Goal: Task Accomplishment & Management: Complete application form

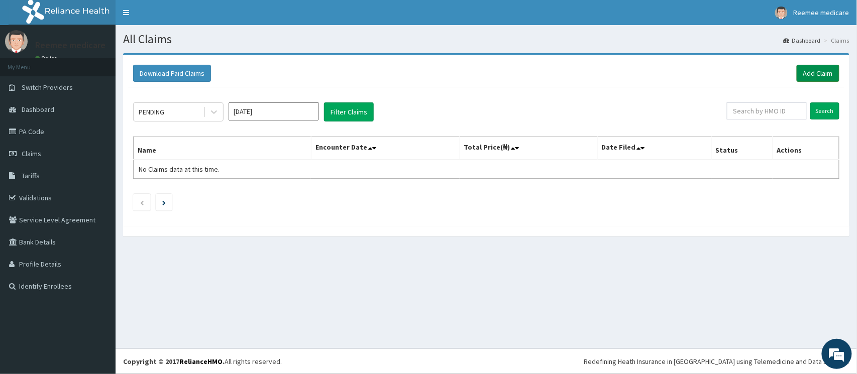
click at [801, 72] on link "Add Claim" at bounding box center [818, 73] width 43 height 17
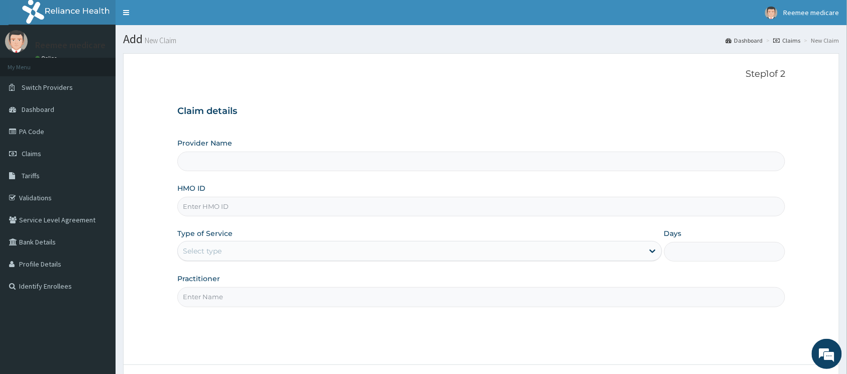
type input "REEMEE MEDICARE"
click at [312, 210] on input "HMO ID" at bounding box center [481, 207] width 608 height 20
paste input "OHT/10769/A"
type input "OHT/10769/A"
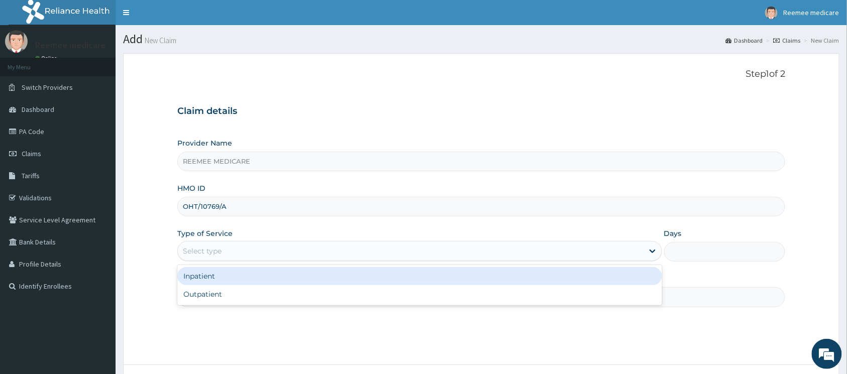
click at [278, 248] on div "Select type" at bounding box center [411, 251] width 466 height 16
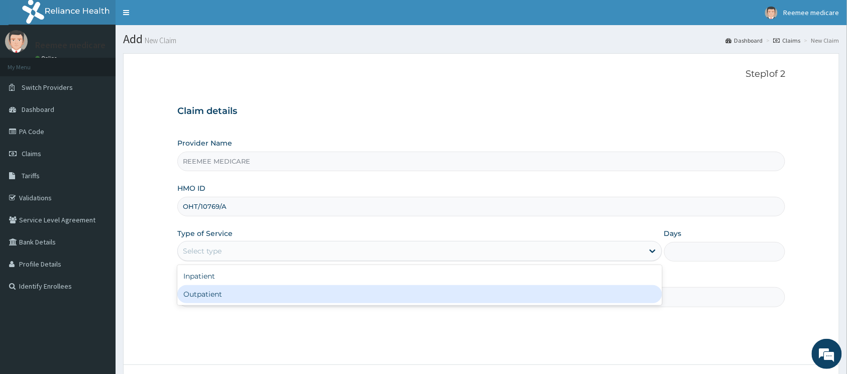
click at [255, 290] on div "Outpatient" at bounding box center [419, 294] width 485 height 18
type input "1"
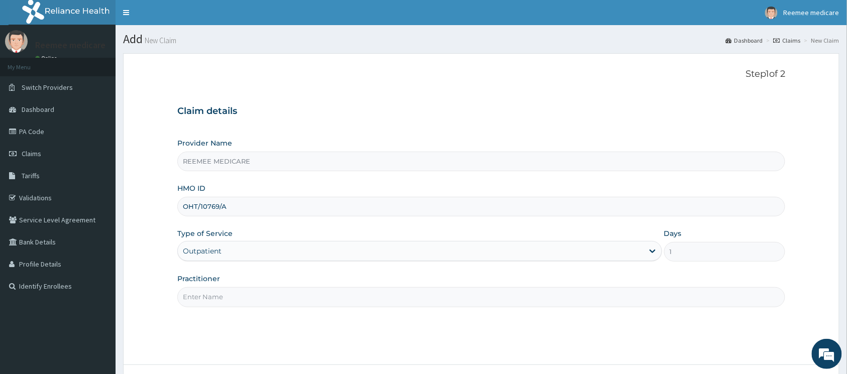
click at [278, 292] on input "Practitioner" at bounding box center [481, 297] width 608 height 20
type input "[PERSON_NAME]"
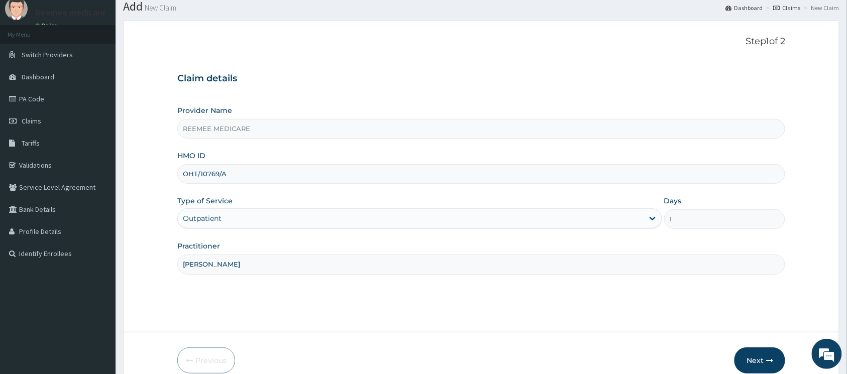
scroll to position [81, 0]
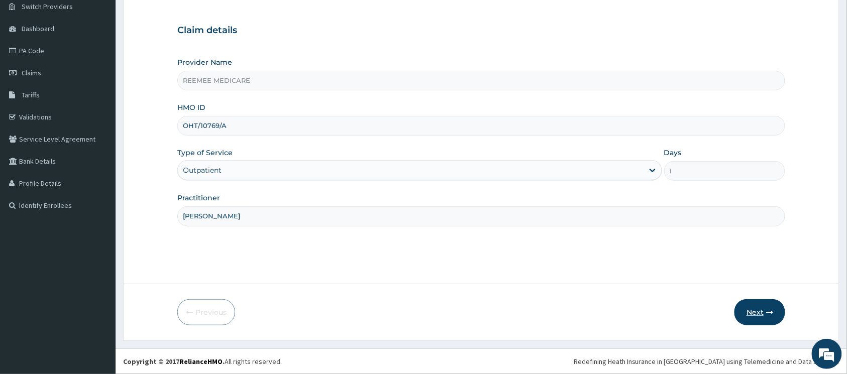
click at [760, 305] on button "Next" at bounding box center [760, 313] width 51 height 26
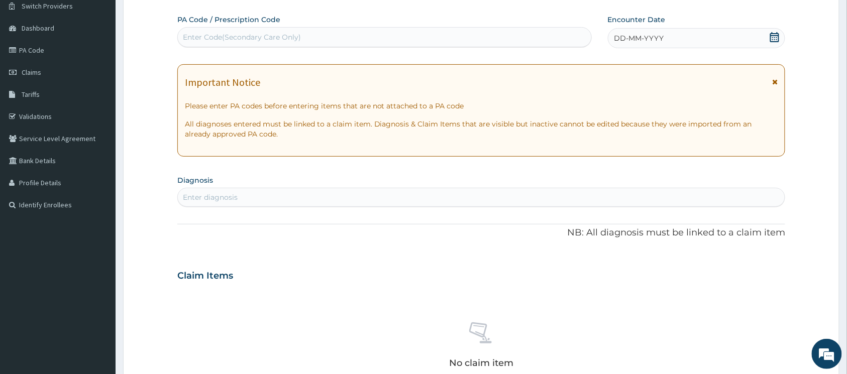
click at [722, 32] on div "DD-MM-YYYY" at bounding box center [697, 38] width 178 height 20
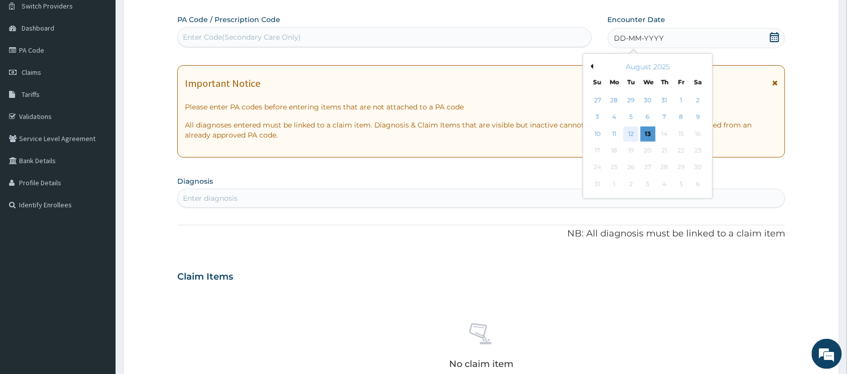
click at [634, 131] on div "12" at bounding box center [631, 134] width 15 height 15
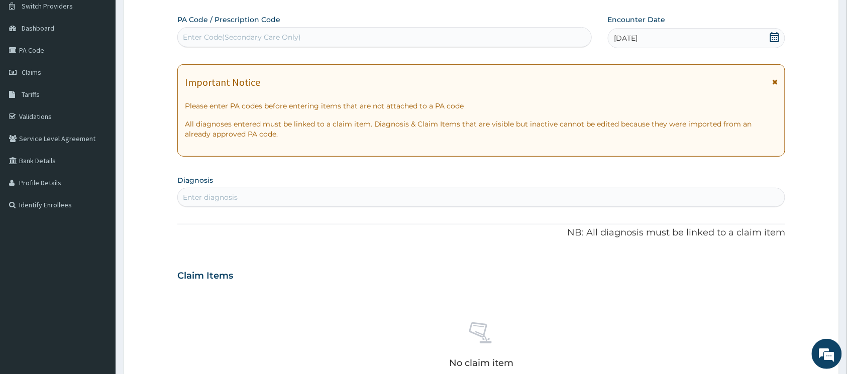
click at [324, 40] on div "Enter Code(Secondary Care Only)" at bounding box center [385, 37] width 414 height 16
paste input "PA/150D6E"
type input "PA/150D6E"
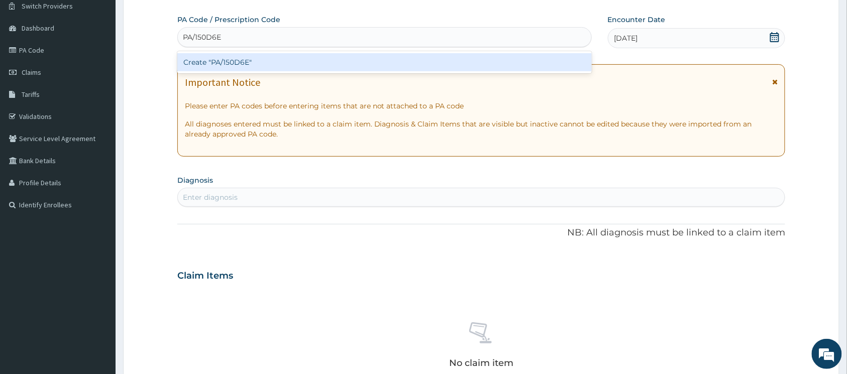
click at [237, 61] on div "Create "PA/150D6E"" at bounding box center [384, 62] width 415 height 18
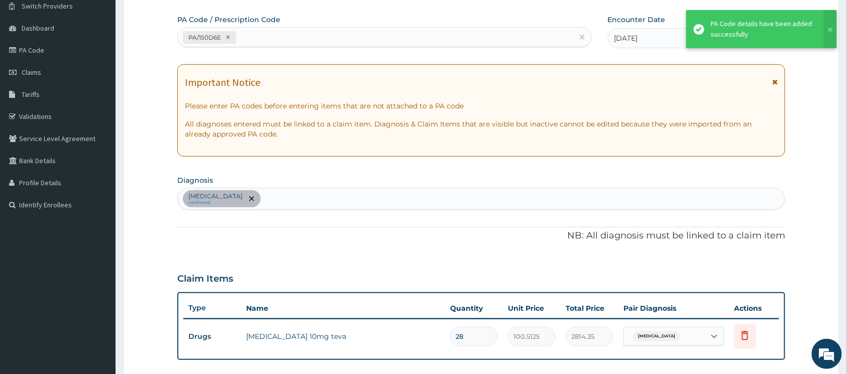
click at [318, 200] on div "[MEDICAL_DATA] confirmed" at bounding box center [481, 198] width 607 height 21
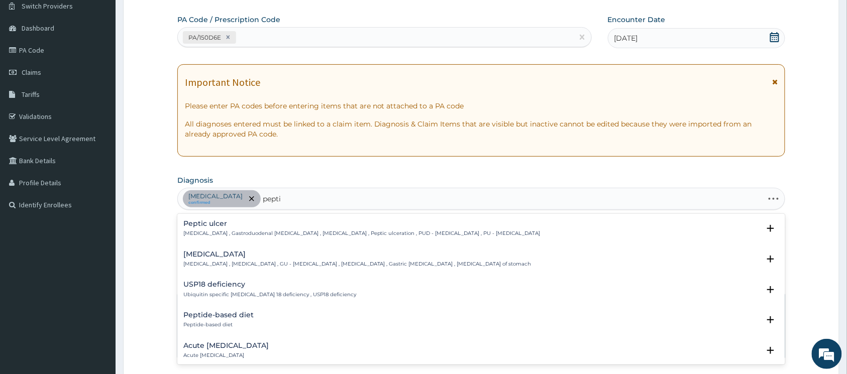
type input "peptic"
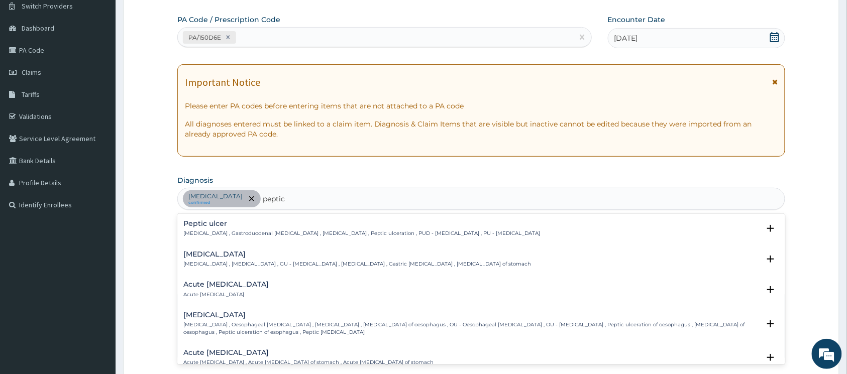
click at [279, 232] on p "[MEDICAL_DATA] , Gastroduodenal [MEDICAL_DATA] , [MEDICAL_DATA] , Peptic ulcera…" at bounding box center [361, 233] width 357 height 7
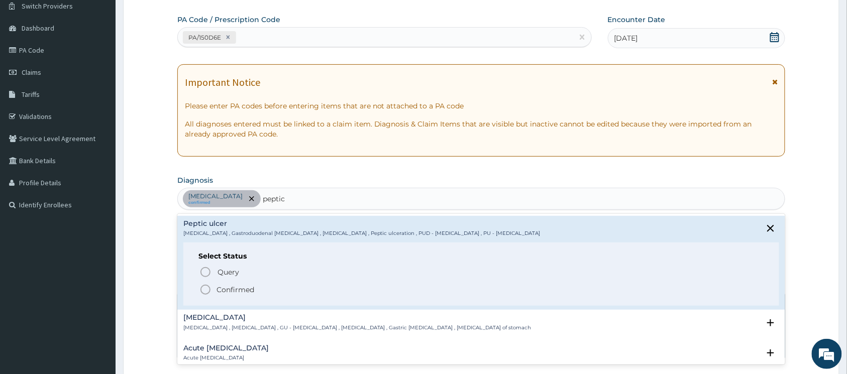
click at [206, 290] on icon "status option filled" at bounding box center [206, 290] width 12 height 12
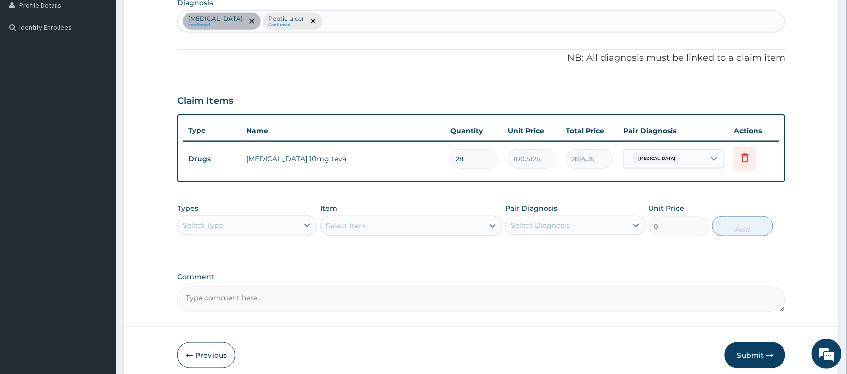
scroll to position [282, 0]
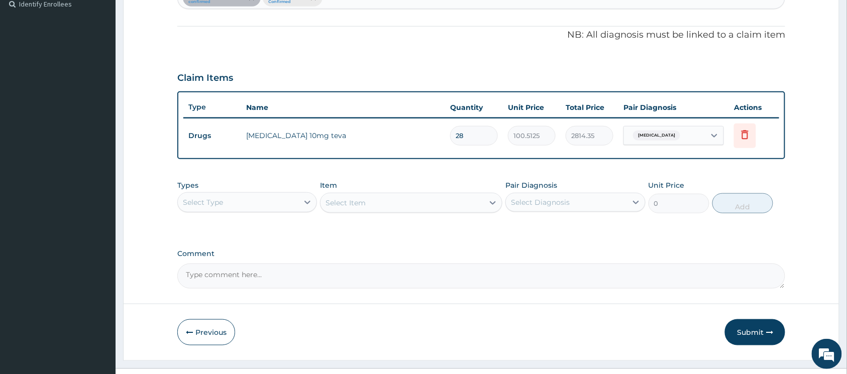
click at [281, 207] on div "Select Type" at bounding box center [238, 202] width 121 height 16
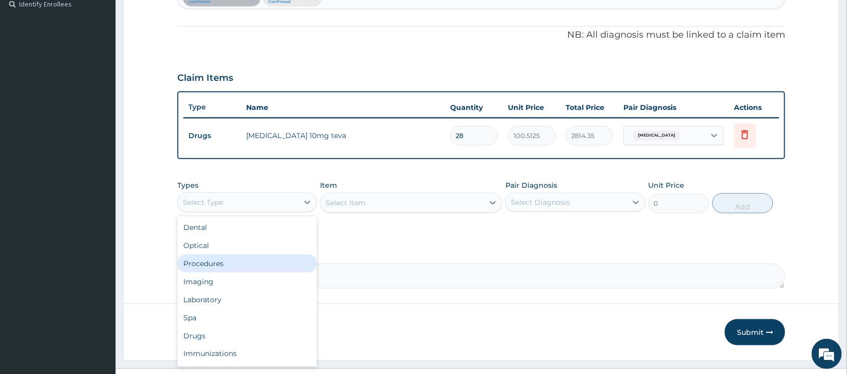
click at [259, 259] on div "Procedures" at bounding box center [247, 264] width 140 height 18
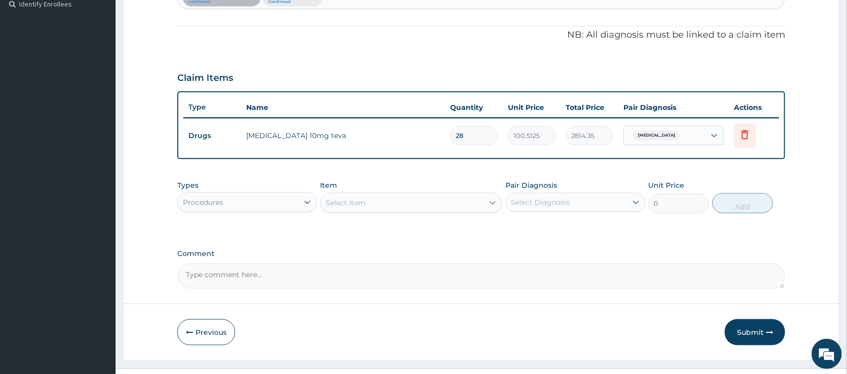
click at [491, 204] on icon at bounding box center [493, 203] width 10 height 10
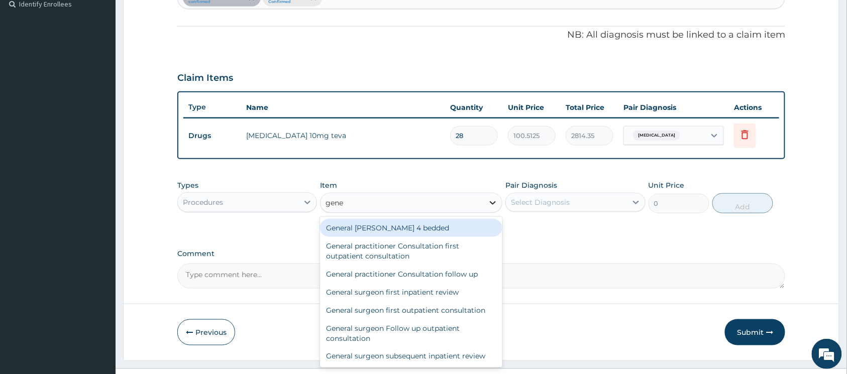
type input "gener"
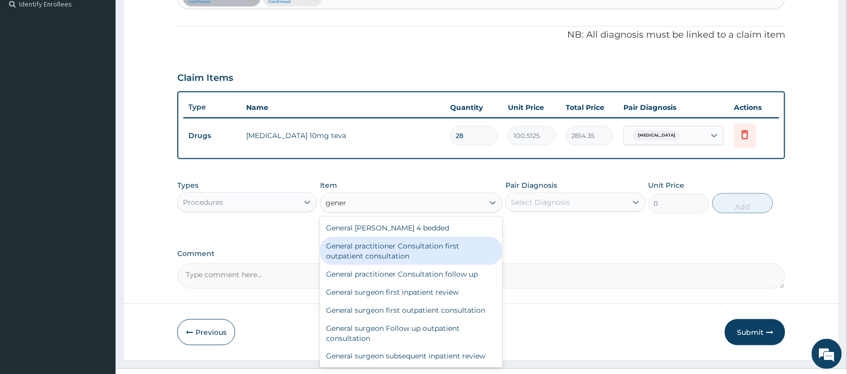
click at [425, 248] on div "General practitioner Consultation first outpatient consultation" at bounding box center [411, 251] width 182 height 28
type input "3547.5"
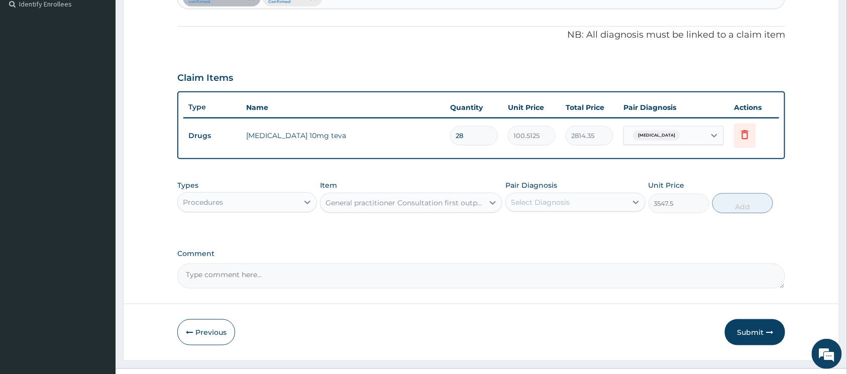
click at [613, 206] on div "Select Diagnosis" at bounding box center [566, 202] width 121 height 16
click at [515, 226] on input "checkbox" at bounding box center [515, 227] width 7 height 7
checkbox input "true"
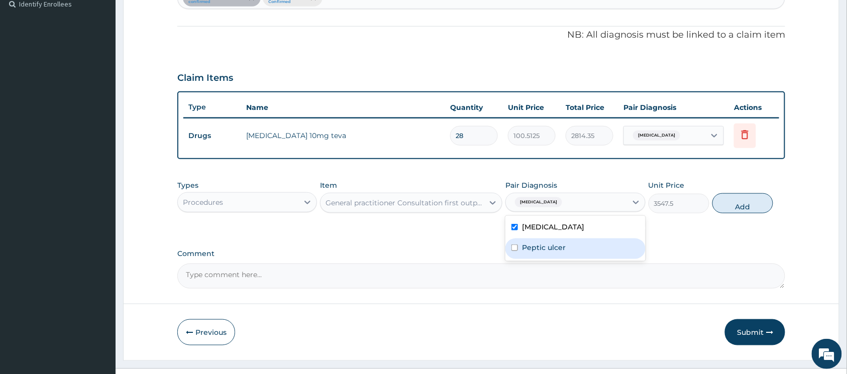
click at [515, 247] on input "checkbox" at bounding box center [515, 248] width 7 height 7
checkbox input "true"
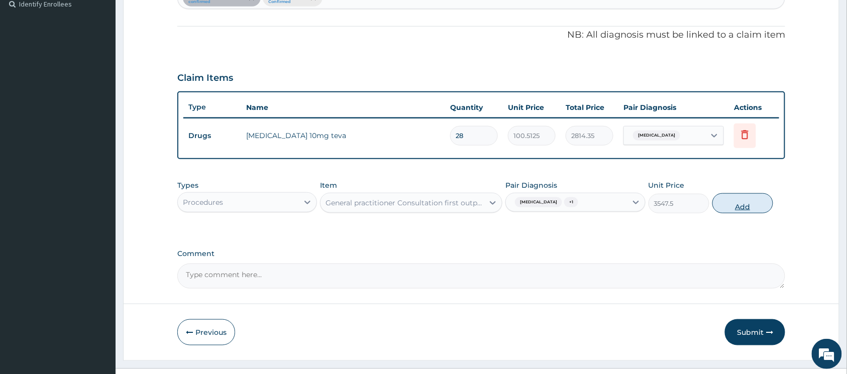
click at [720, 208] on button "Add" at bounding box center [743, 203] width 61 height 20
type input "0"
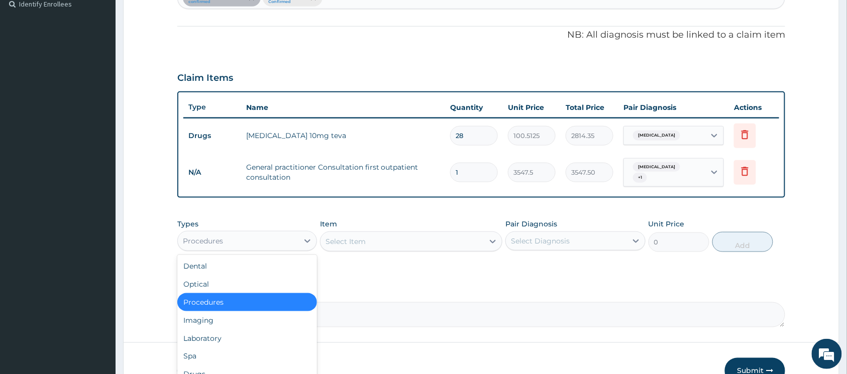
click at [293, 238] on div "Procedures" at bounding box center [238, 241] width 121 height 16
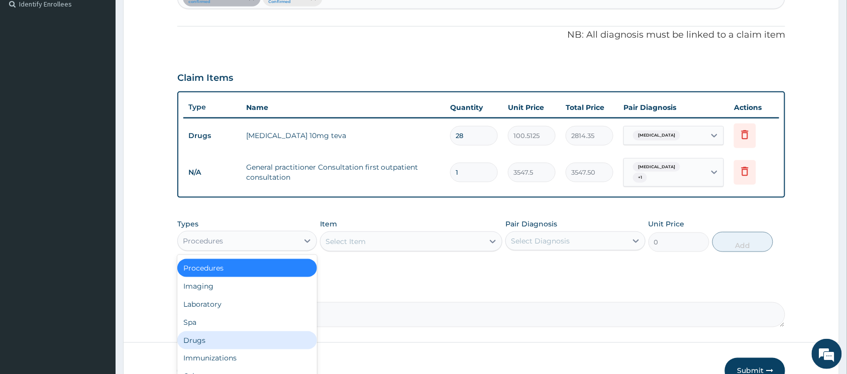
click at [232, 338] on div "Drugs" at bounding box center [247, 341] width 140 height 18
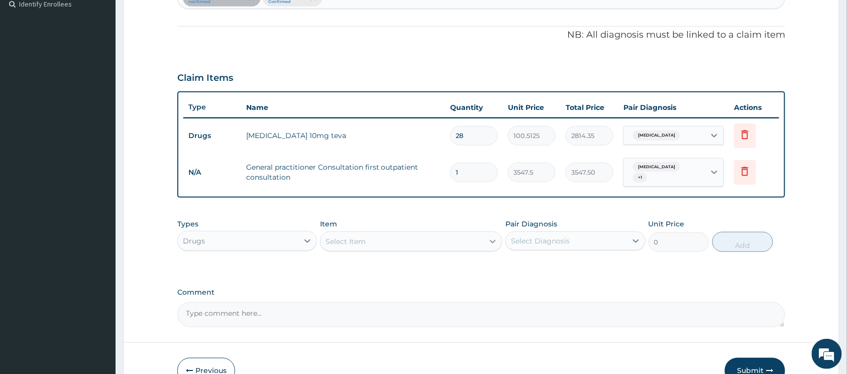
click at [488, 240] on icon at bounding box center [493, 242] width 10 height 10
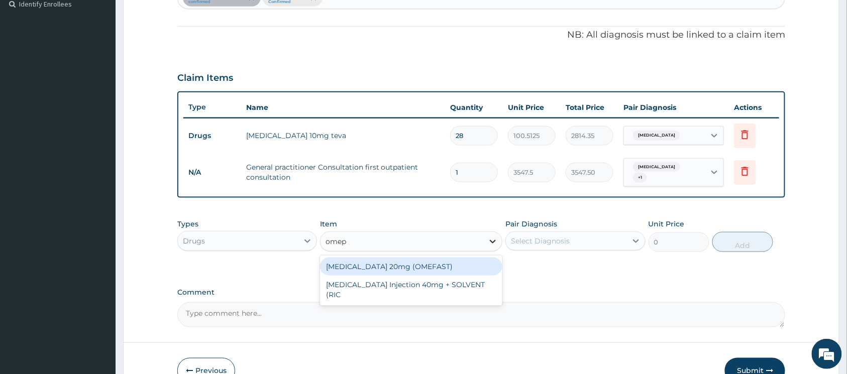
type input "omepr"
click at [398, 265] on div "[MEDICAL_DATA] 20mg (OMEFAST)" at bounding box center [411, 267] width 182 height 18
type input "82.775"
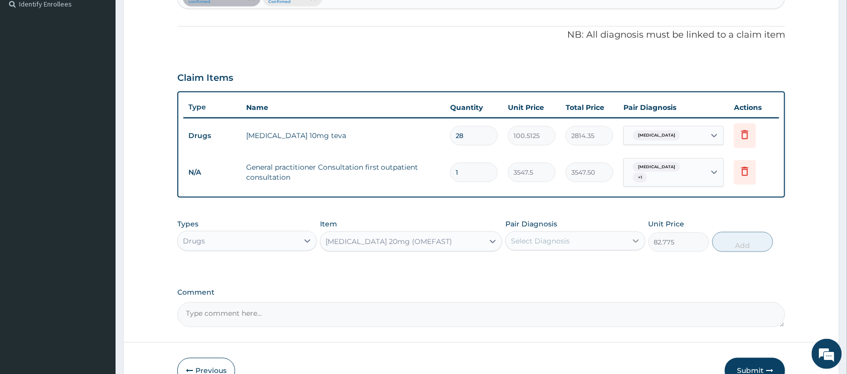
click at [631, 240] on icon at bounding box center [636, 241] width 10 height 10
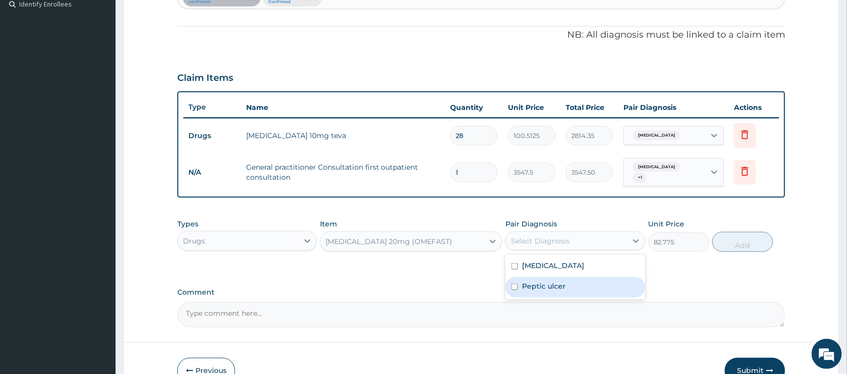
click at [513, 288] on input "checkbox" at bounding box center [515, 287] width 7 height 7
checkbox input "true"
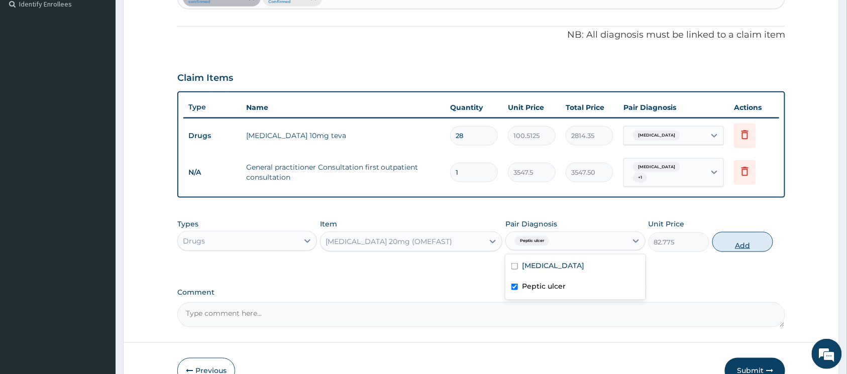
click at [733, 245] on button "Add" at bounding box center [743, 242] width 61 height 20
type input "0"
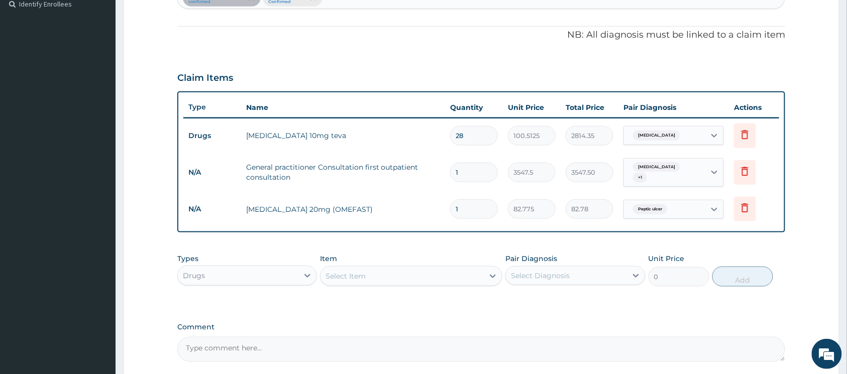
type input "14"
type input "1158.85"
type input "14"
click at [488, 275] on icon at bounding box center [493, 276] width 10 height 10
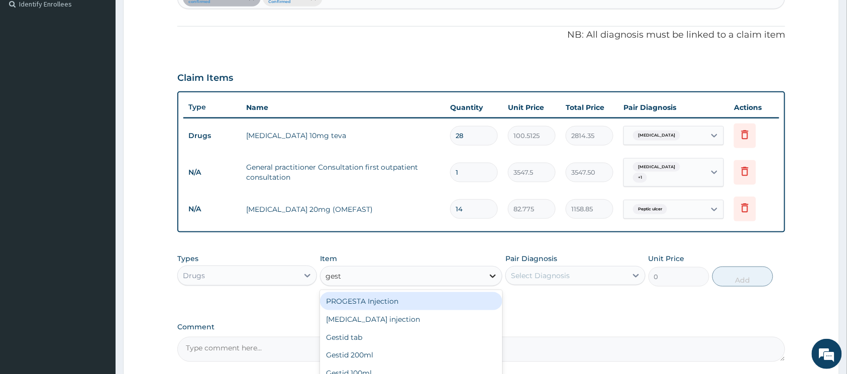
type input "gesti"
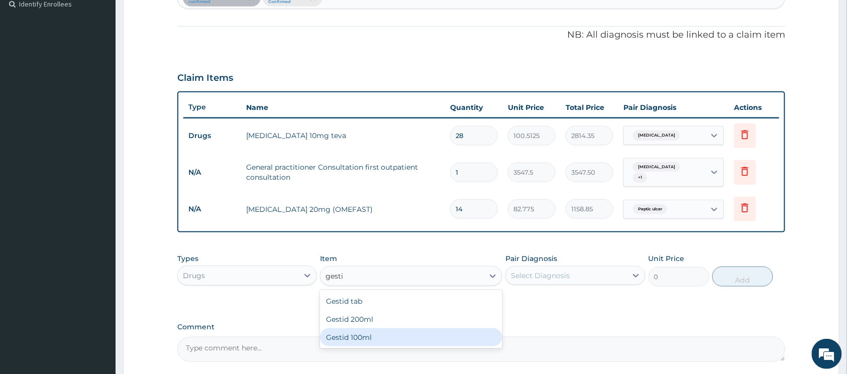
click at [399, 331] on div "Gestid 100ml" at bounding box center [411, 338] width 182 height 18
type input "827.75"
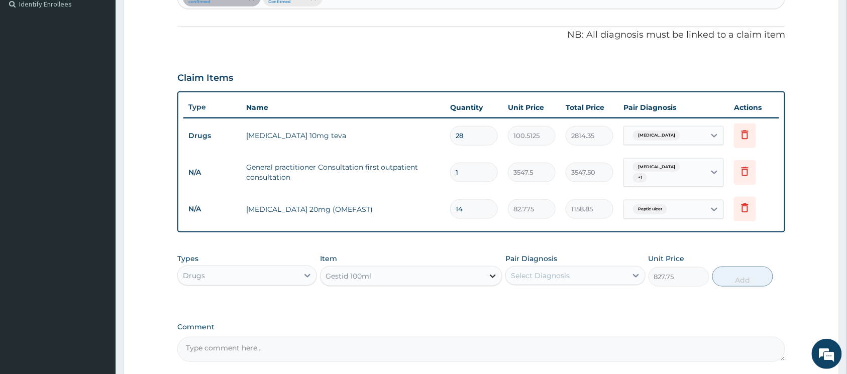
click at [488, 278] on icon at bounding box center [493, 276] width 10 height 10
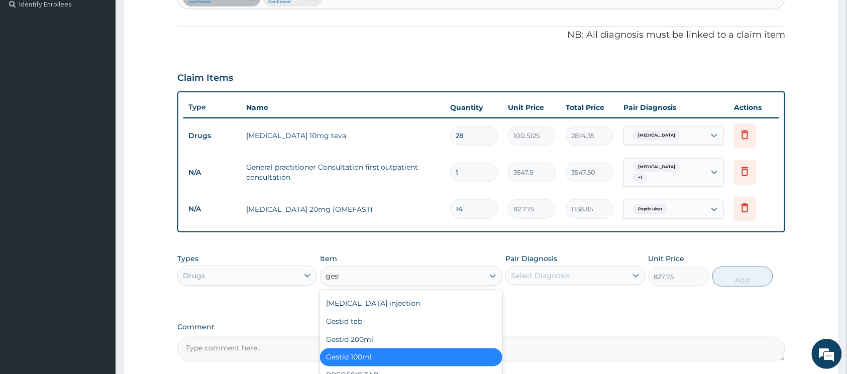
scroll to position [0, 0]
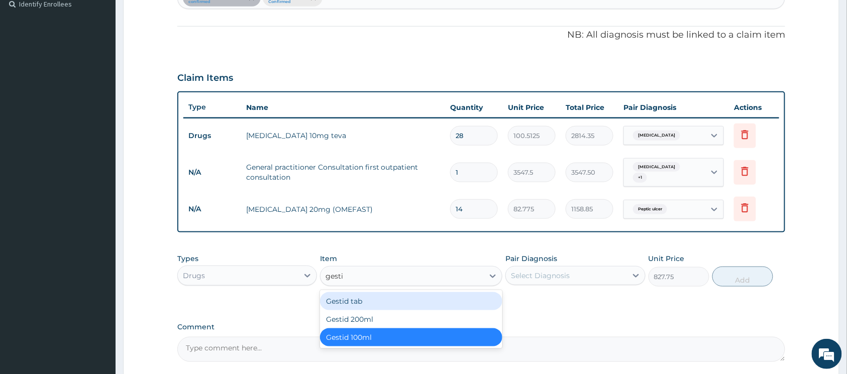
type input "gestid"
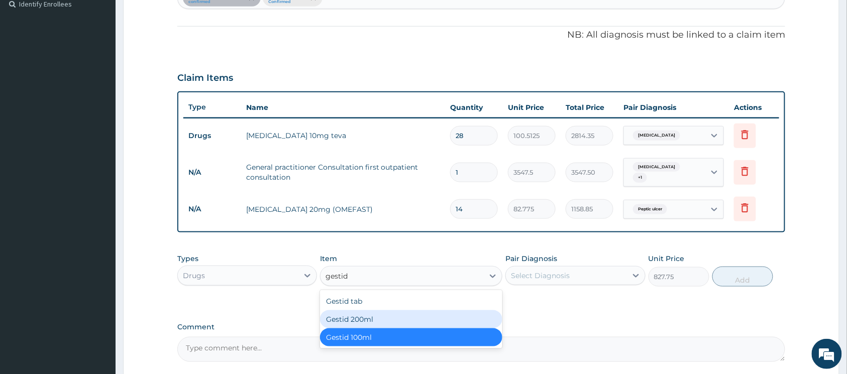
click at [377, 316] on div "Gestid 200ml" at bounding box center [411, 320] width 182 height 18
type input "1064.25"
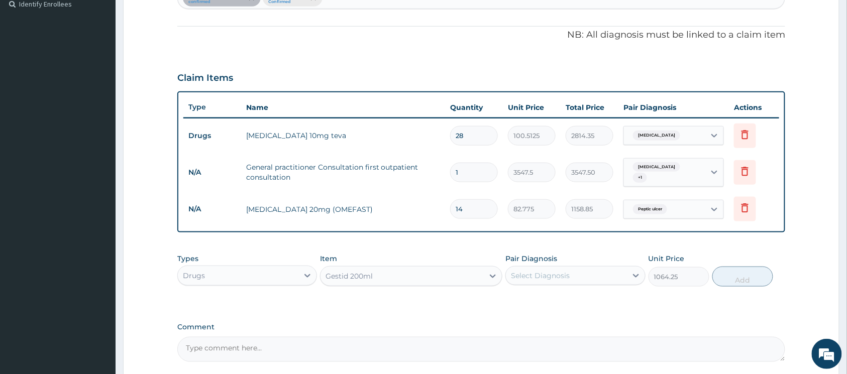
click at [543, 278] on div "Select Diagnosis" at bounding box center [540, 276] width 59 height 10
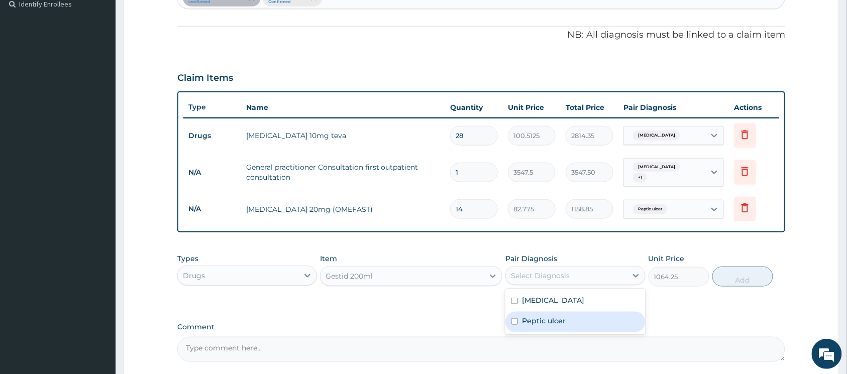
click at [511, 322] on div "Peptic ulcer" at bounding box center [576, 322] width 140 height 21
checkbox input "true"
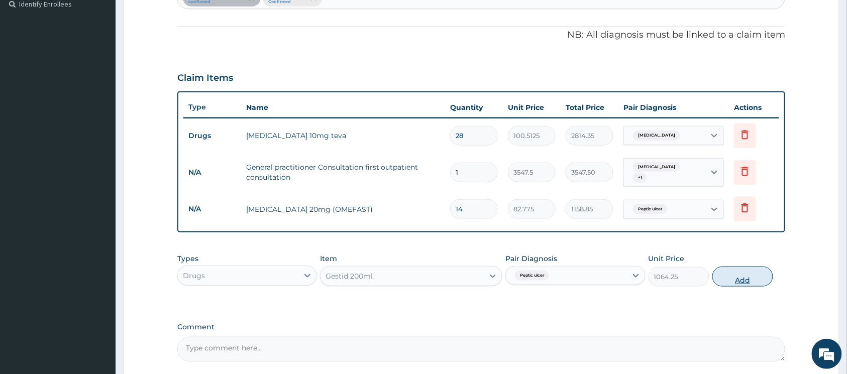
click at [726, 278] on button "Add" at bounding box center [743, 277] width 61 height 20
type input "0"
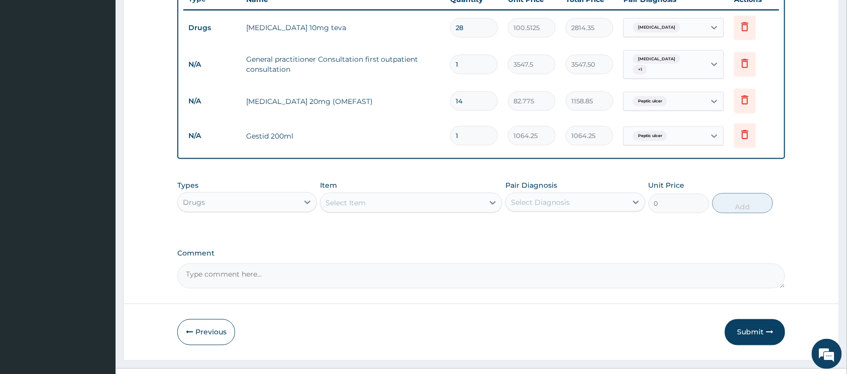
scroll to position [412, 0]
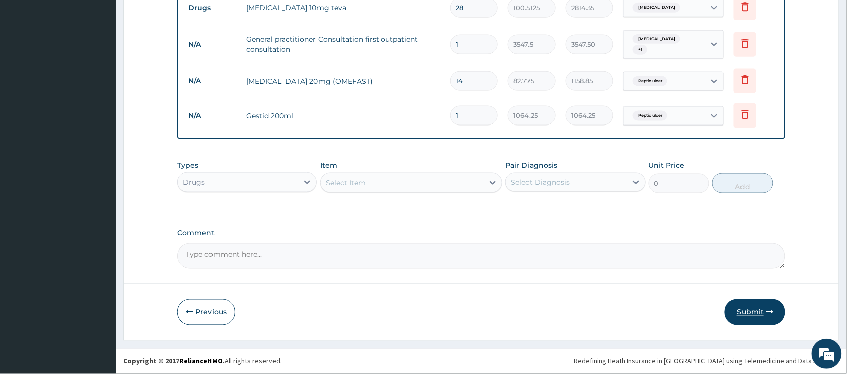
click at [738, 303] on button "Submit" at bounding box center [755, 313] width 60 height 26
